Goal: Navigation & Orientation: Find specific page/section

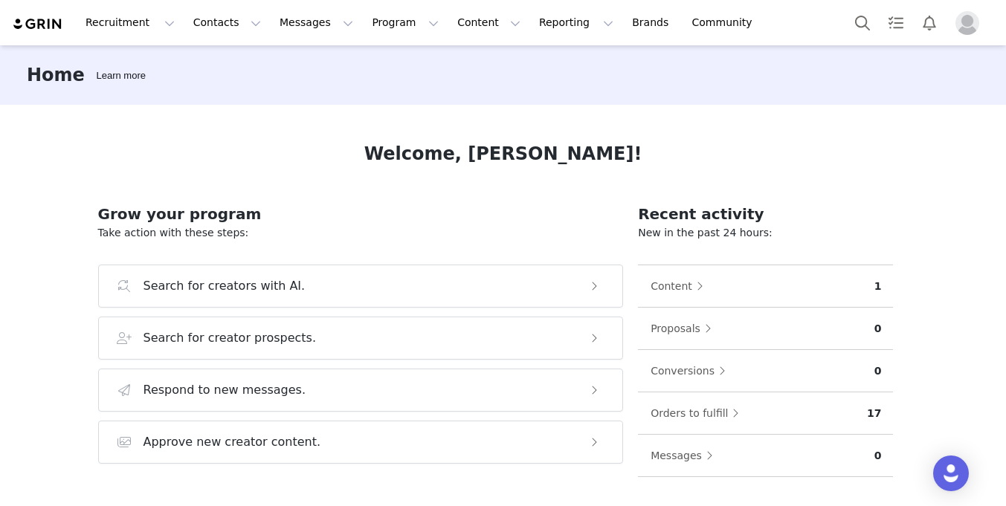
click at [964, 31] on img "Profile" at bounding box center [968, 23] width 24 height 24
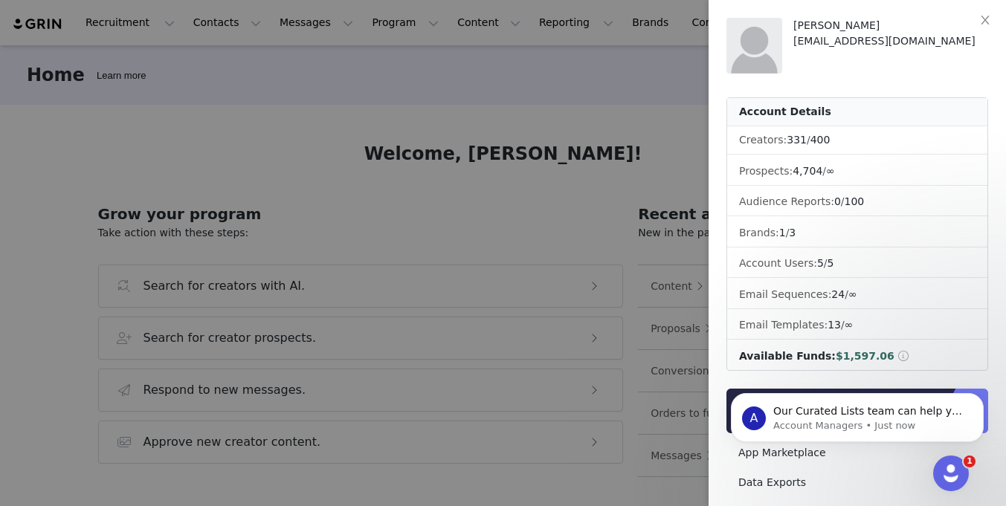
click at [146, 30] on div at bounding box center [503, 253] width 1006 height 506
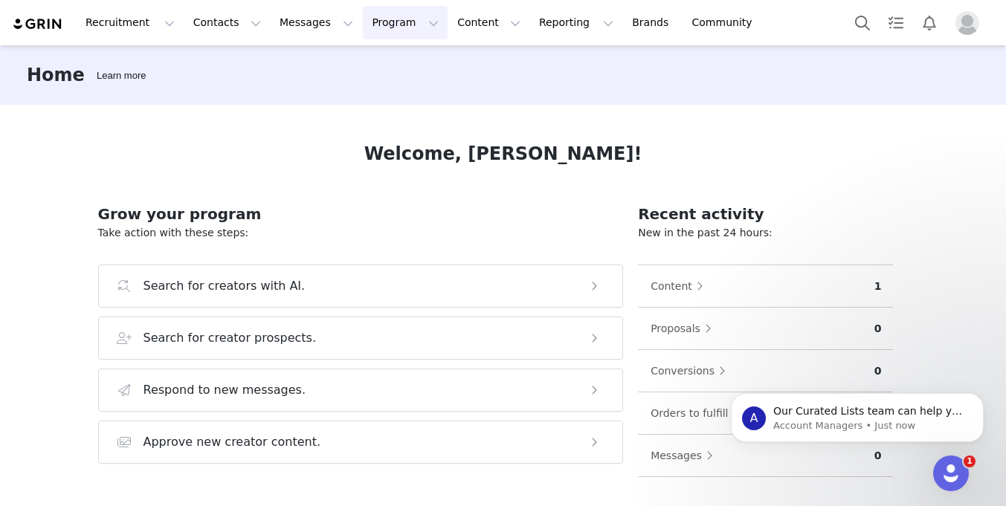
click at [363, 25] on button "Program Program" at bounding box center [405, 22] width 85 height 33
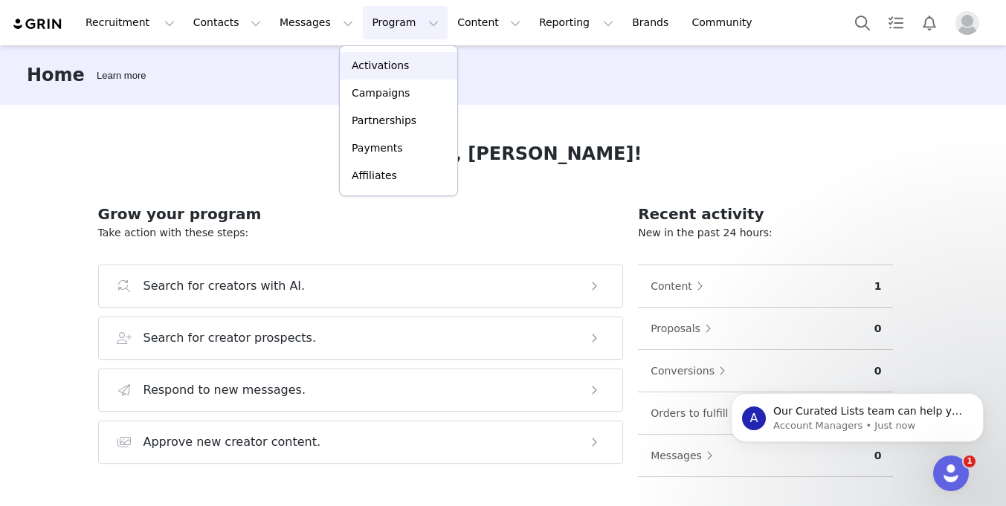
click at [374, 68] on p "Activations" at bounding box center [380, 66] width 57 height 16
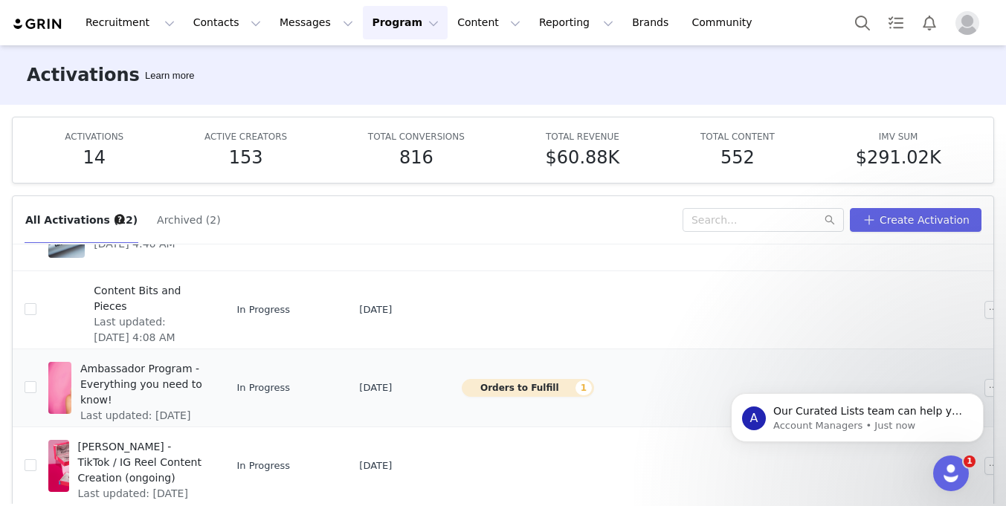
scroll to position [474, 0]
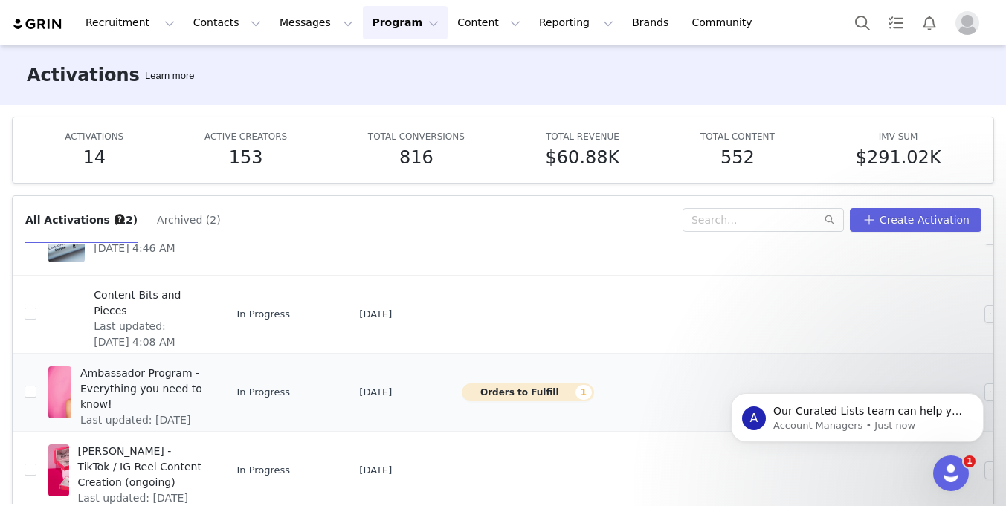
click at [166, 378] on span "Ambassador Program - Everything you need to know!" at bounding box center [141, 389] width 123 height 47
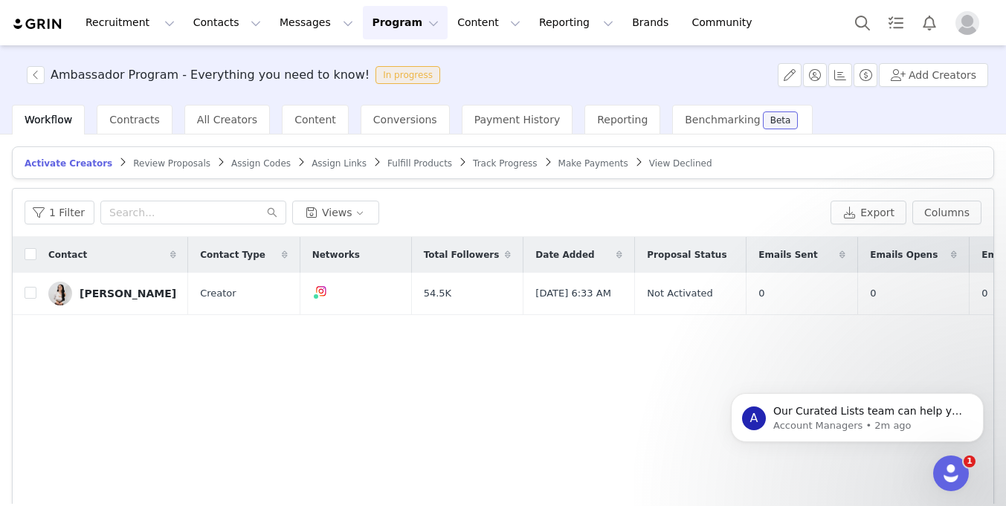
click at [391, 24] on button "Program Program" at bounding box center [405, 22] width 85 height 33
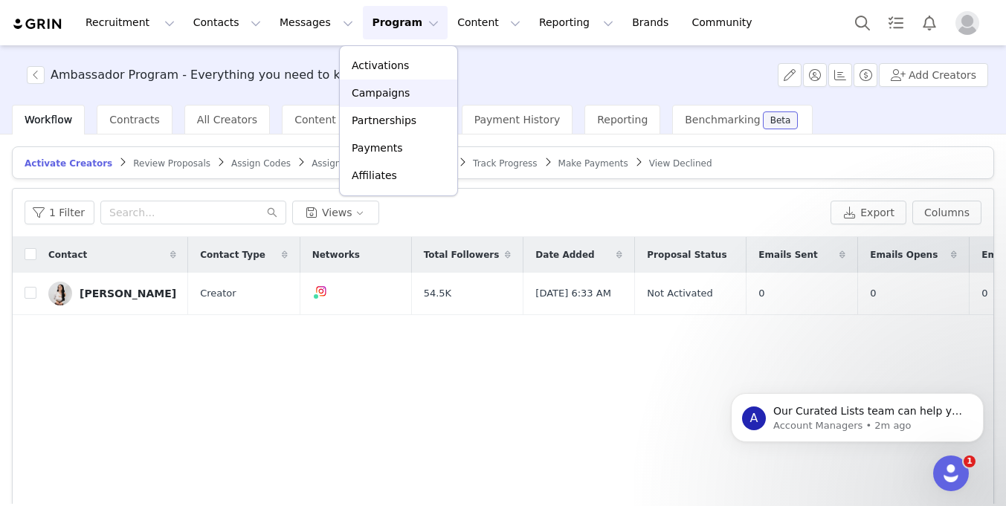
click at [368, 94] on p "Campaigns" at bounding box center [381, 94] width 58 height 16
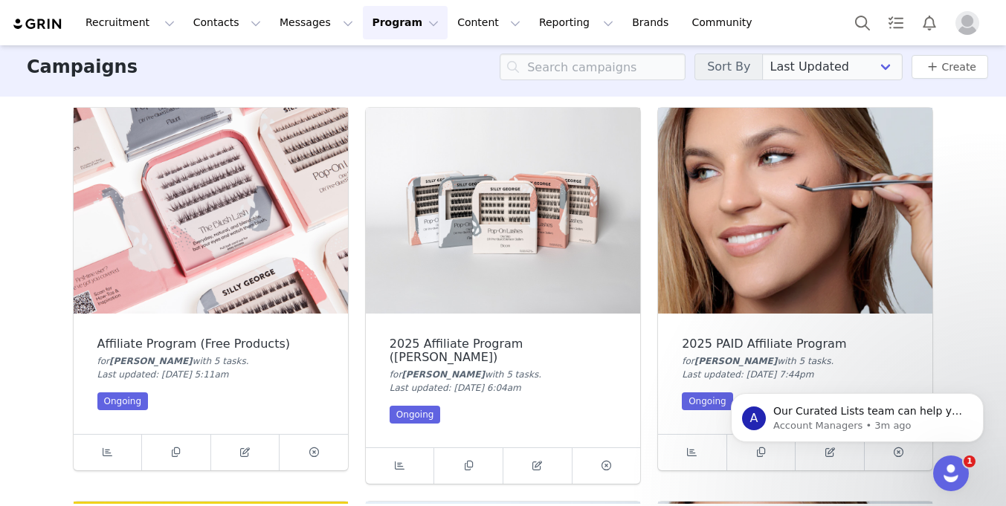
scroll to position [9, 0]
click at [966, 25] on img "Profile" at bounding box center [968, 23] width 24 height 24
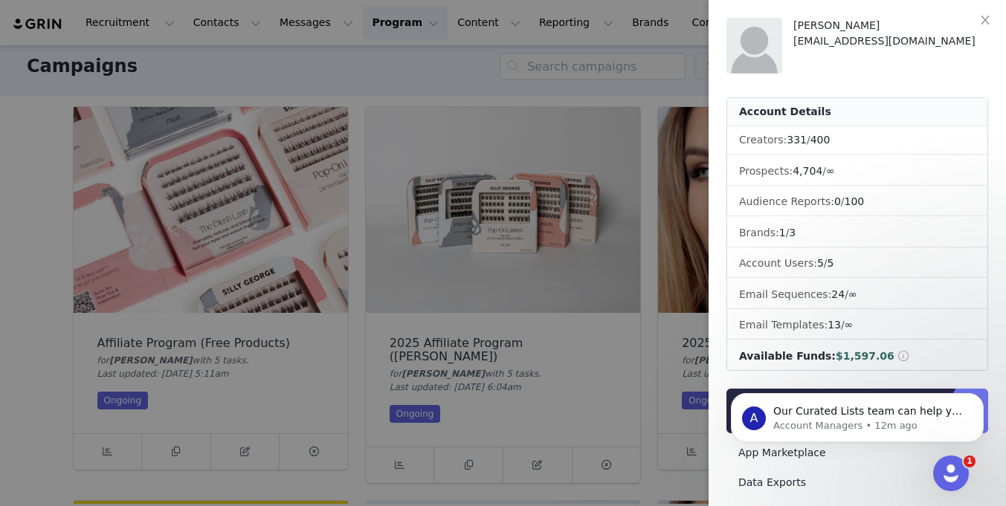
click at [966, 25] on div at bounding box center [503, 253] width 1006 height 506
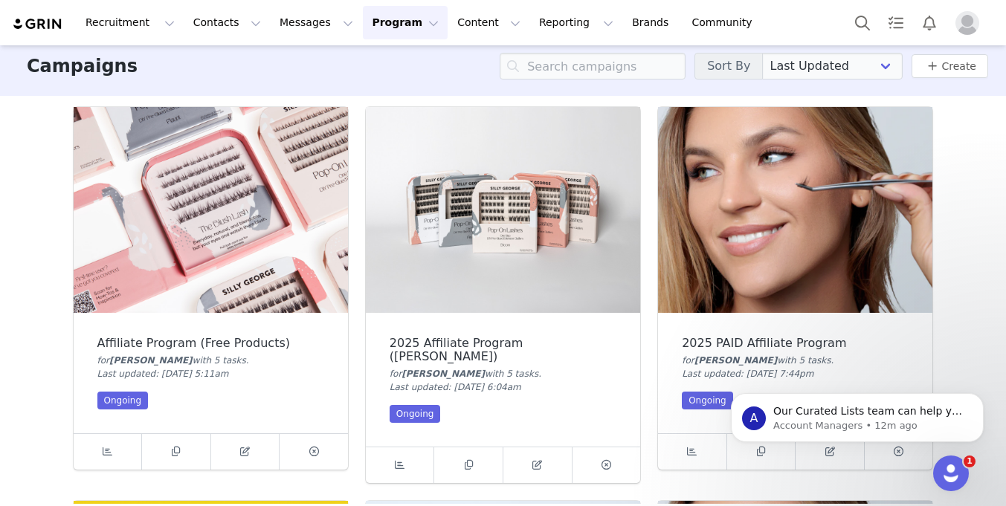
click at [965, 23] on img "Profile" at bounding box center [968, 23] width 24 height 24
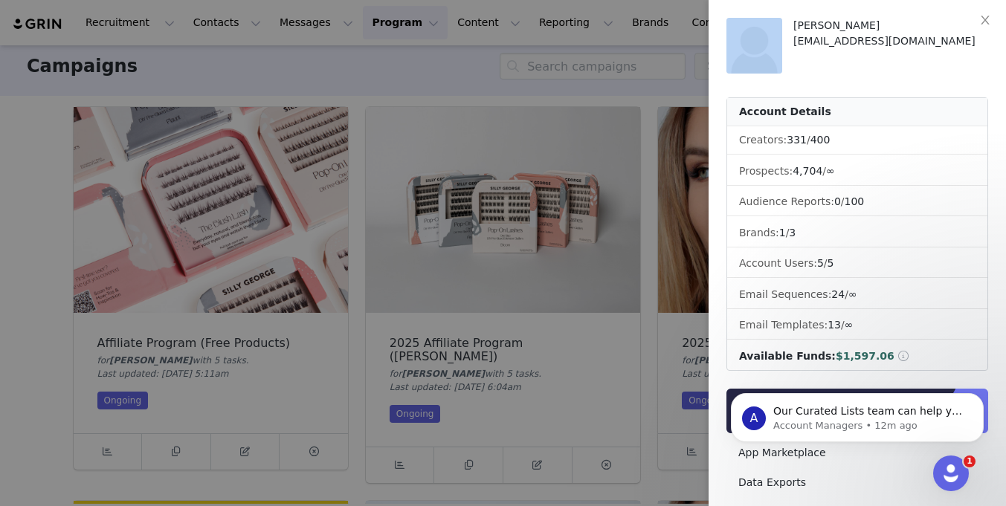
scroll to position [0, 0]
click at [504, 64] on div at bounding box center [503, 253] width 1006 height 506
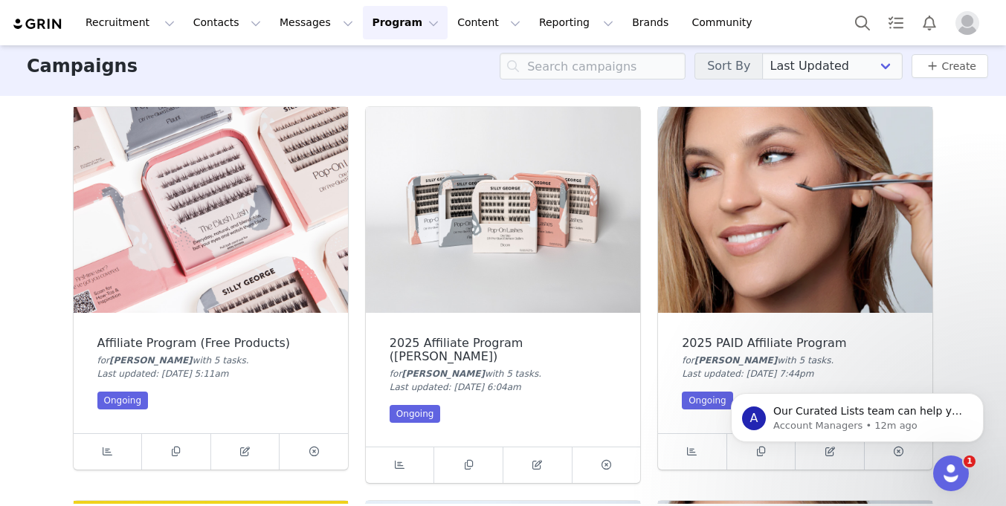
click at [39, 19] on img at bounding box center [38, 24] width 52 height 14
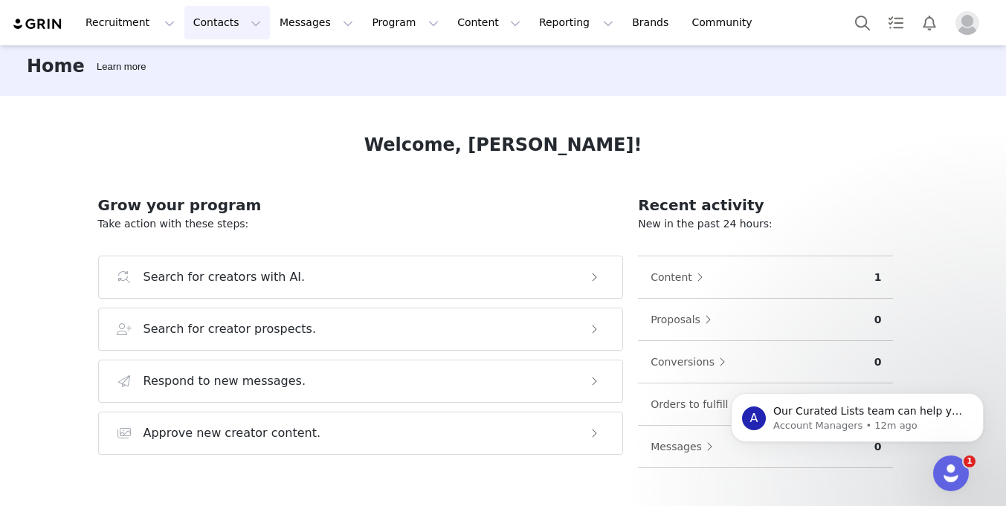
click at [208, 25] on button "Contacts Contacts" at bounding box center [227, 22] width 86 height 33
click at [210, 71] on p "Creators" at bounding box center [208, 66] width 45 height 16
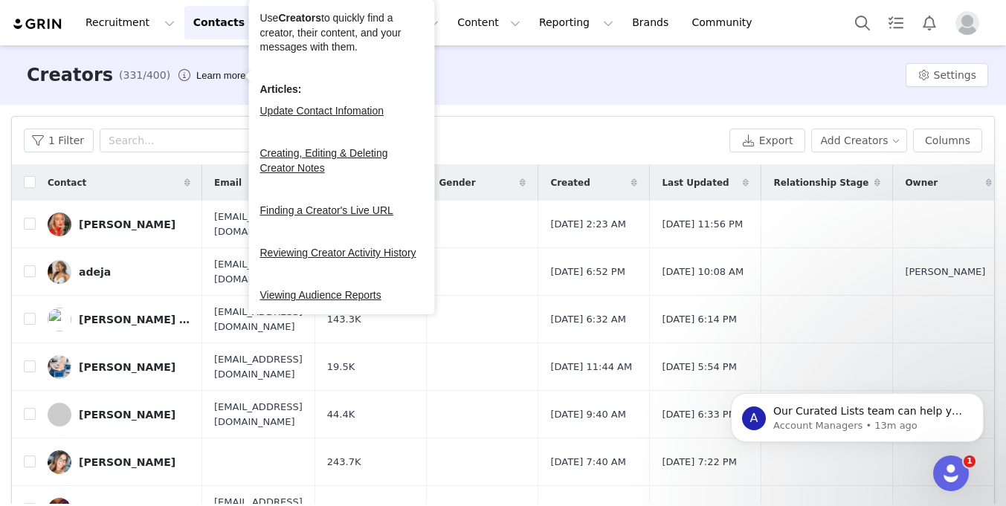
click at [468, 57] on div "Creators (331/400) Learn more Settings" at bounding box center [503, 74] width 1006 height 59
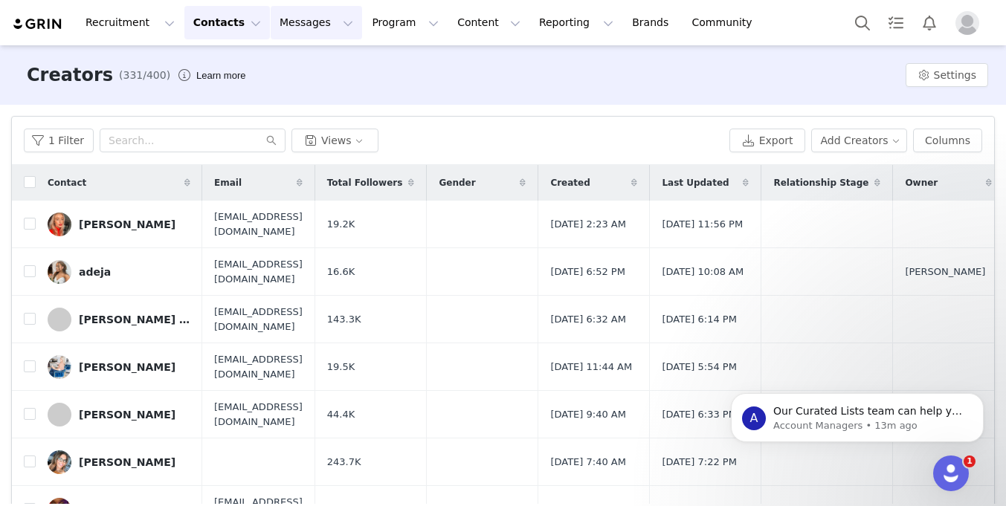
click at [319, 22] on button "Messages Messages" at bounding box center [316, 22] width 91 height 33
click at [288, 97] on p "Inbox" at bounding box center [280, 94] width 28 height 16
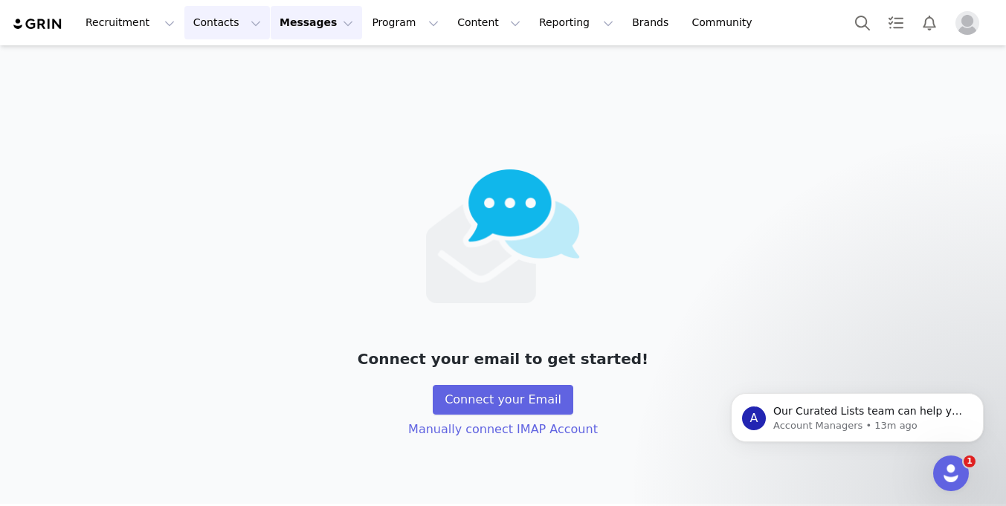
click at [218, 20] on button "Contacts Contacts" at bounding box center [227, 22] width 86 height 33
click at [148, 28] on button "Recruitment Recruitment" at bounding box center [130, 22] width 107 height 33
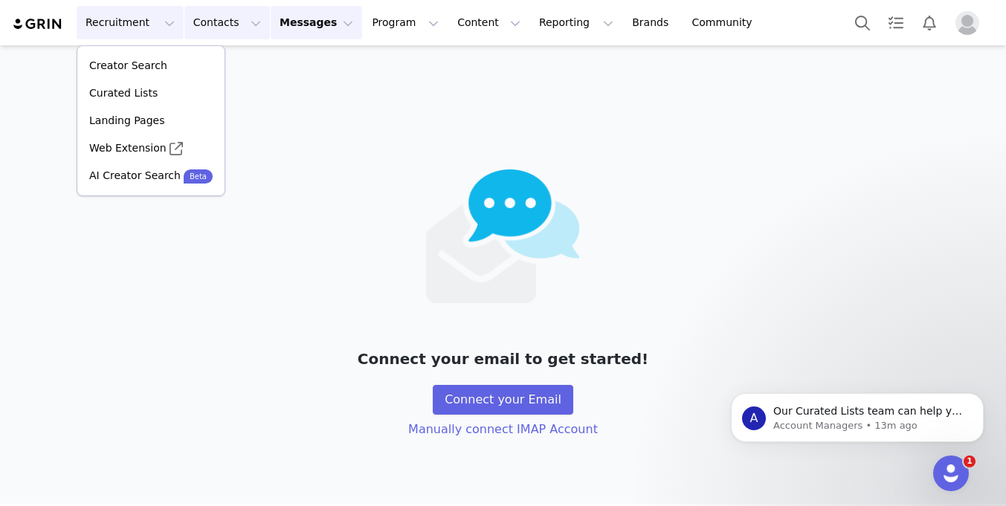
click at [206, 26] on button "Contacts Contacts" at bounding box center [227, 22] width 86 height 33
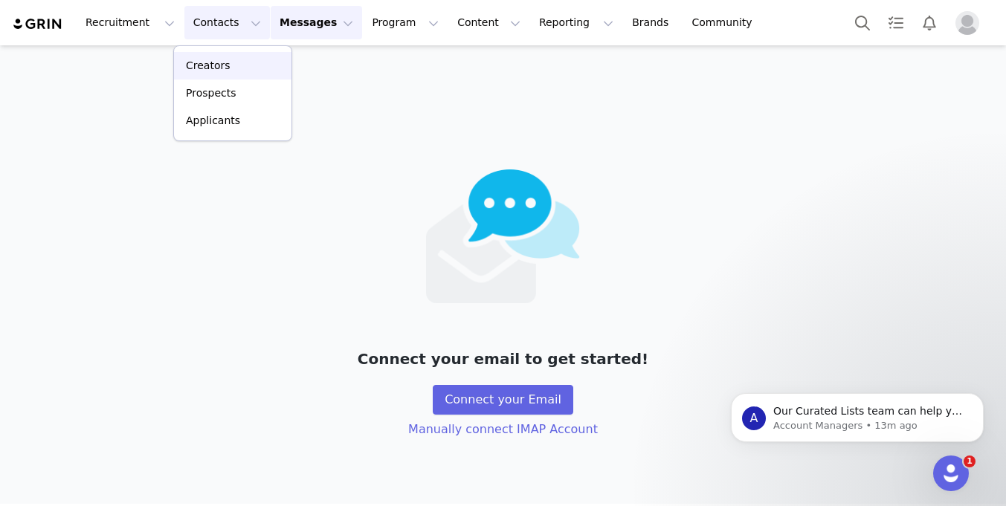
click at [213, 71] on p "Creators" at bounding box center [208, 66] width 45 height 16
